Goal: Check status: Check status

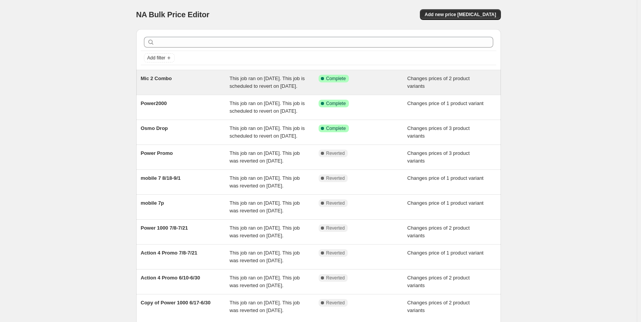
click at [209, 88] on div "Mic 2 Combo" at bounding box center [185, 82] width 89 height 15
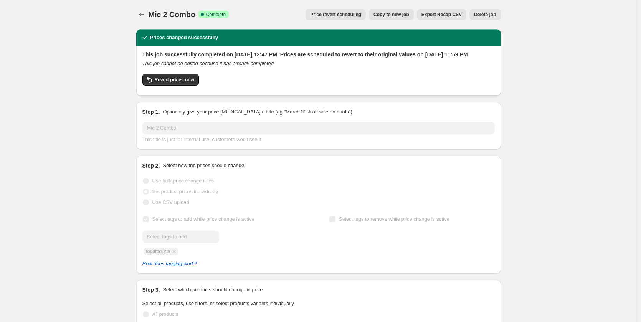
click at [155, 53] on h2 "This job successfully completed on [DATE] 12:47 PM. Prices are scheduled to rev…" at bounding box center [318, 55] width 352 height 8
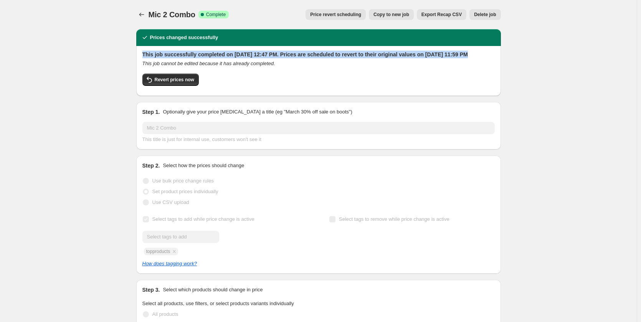
click at [155, 53] on h2 "This job successfully completed on [DATE] 12:47 PM. Prices are scheduled to rev…" at bounding box center [318, 55] width 352 height 8
copy h2 "This job successfully completed on [DATE] 12:47 PM. Prices are scheduled to rev…"
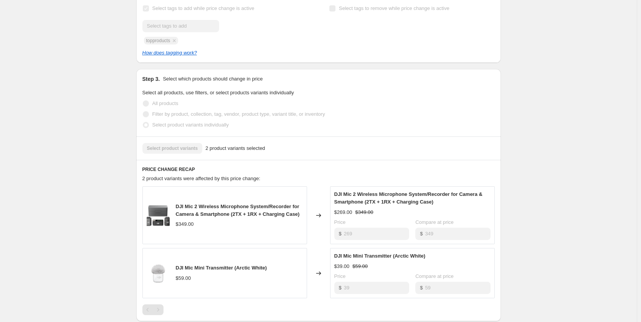
scroll to position [230, 0]
